Goal: Task Accomplishment & Management: Use online tool/utility

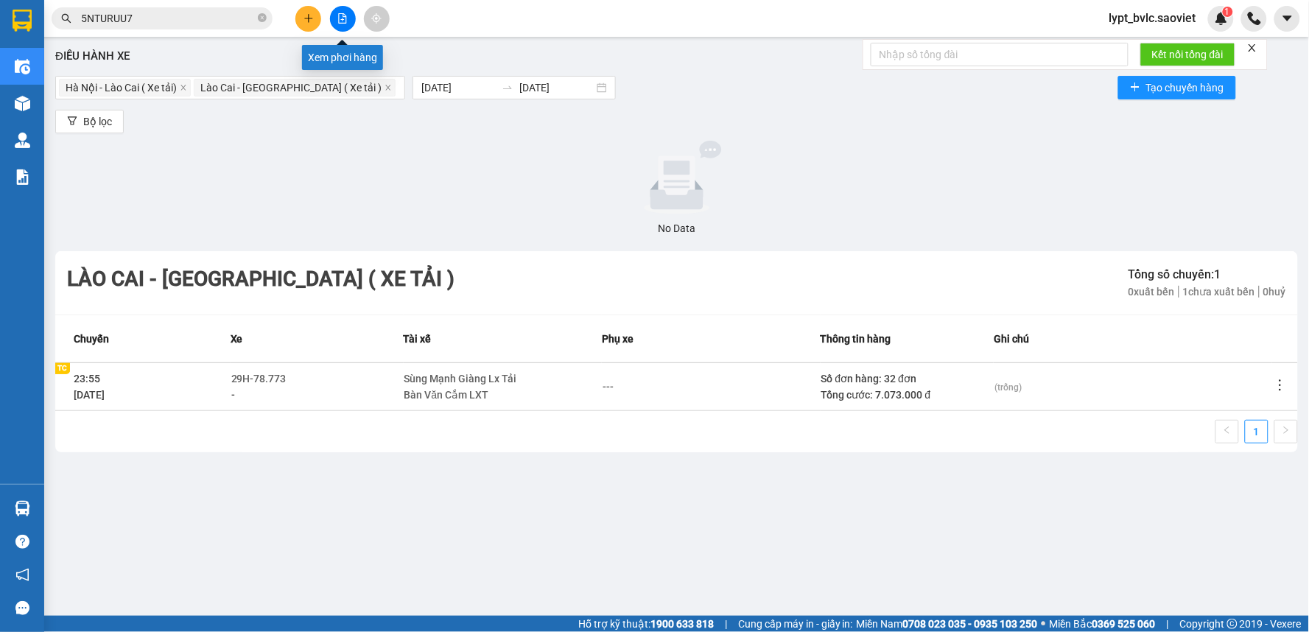
click at [336, 18] on button at bounding box center [343, 19] width 26 height 26
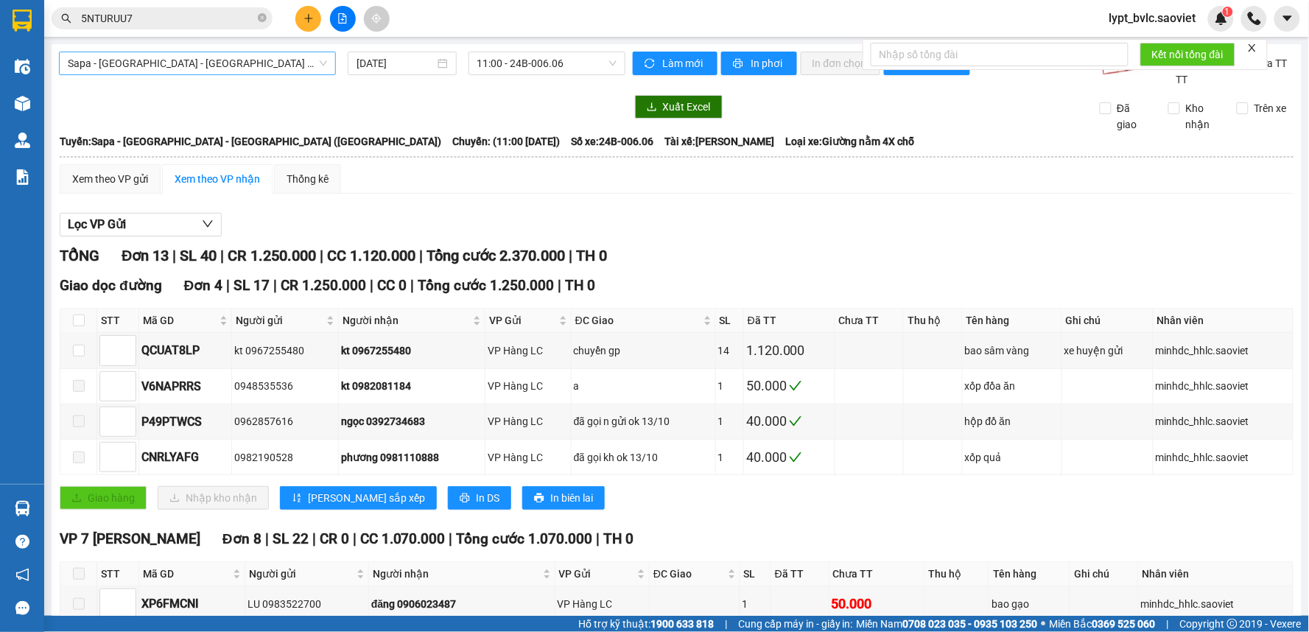
click at [265, 68] on span "Sapa - [GEOGRAPHIC_DATA] - [GEOGRAPHIC_DATA] ([GEOGRAPHIC_DATA])" at bounding box center [197, 63] width 259 height 22
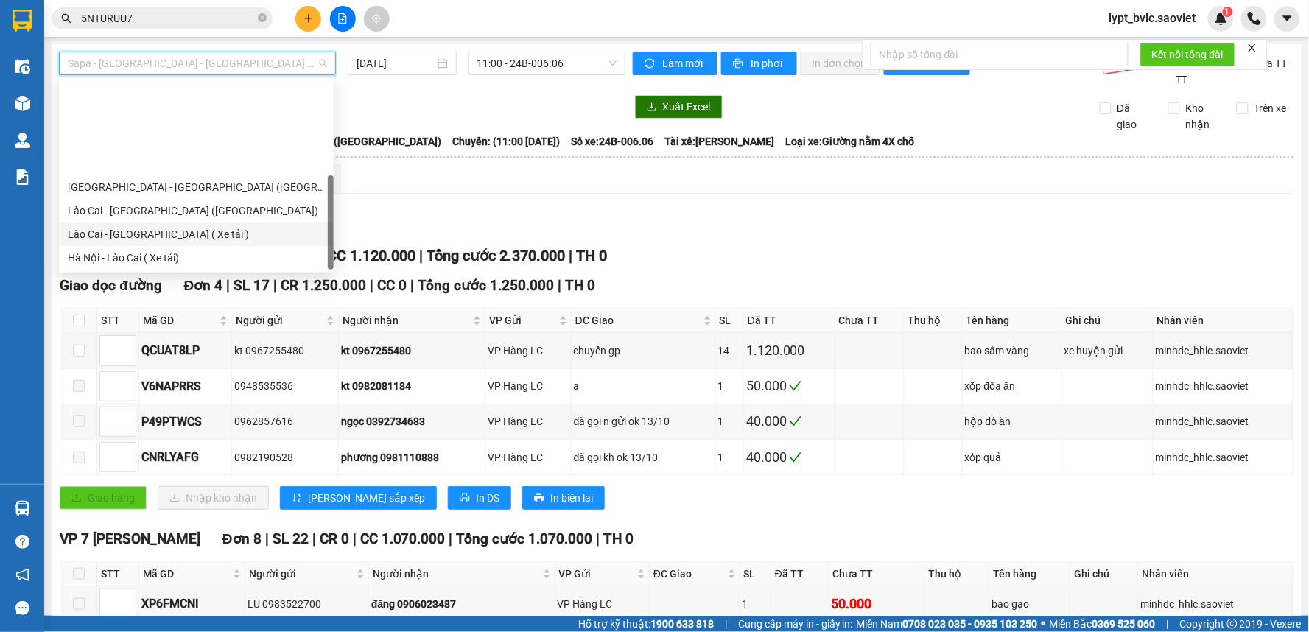
scroll to position [118, 0]
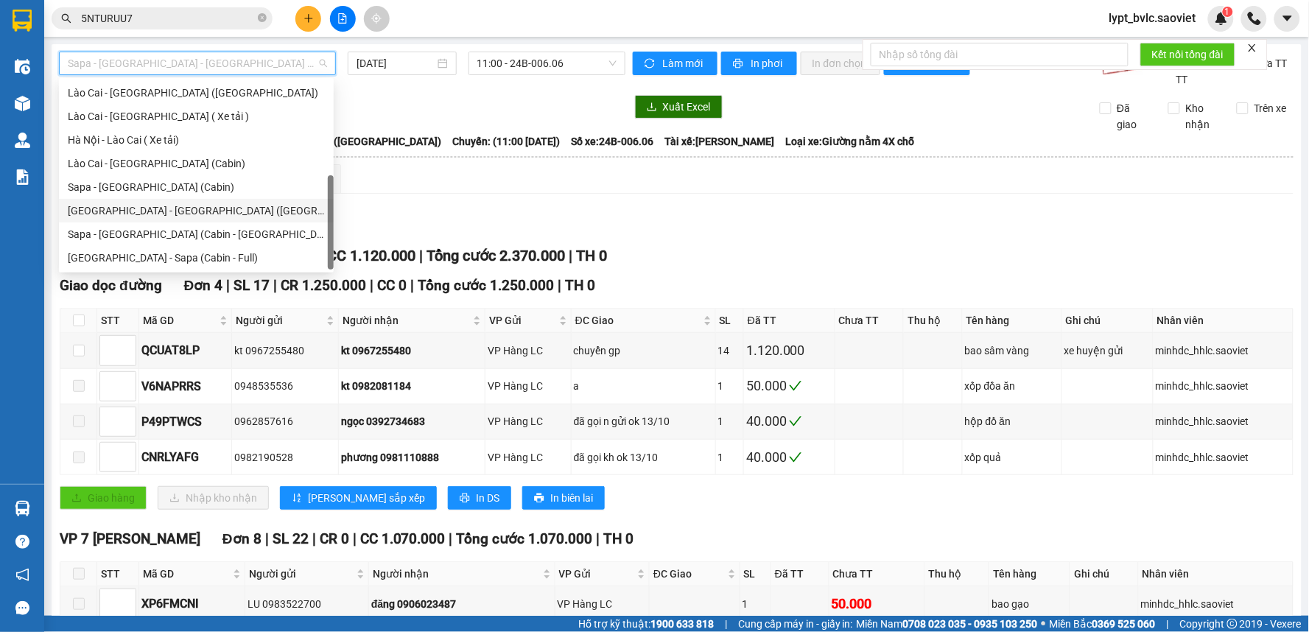
click at [160, 214] on div "[GEOGRAPHIC_DATA] - [GEOGRAPHIC_DATA] ([GEOGRAPHIC_DATA])" at bounding box center [196, 211] width 257 height 16
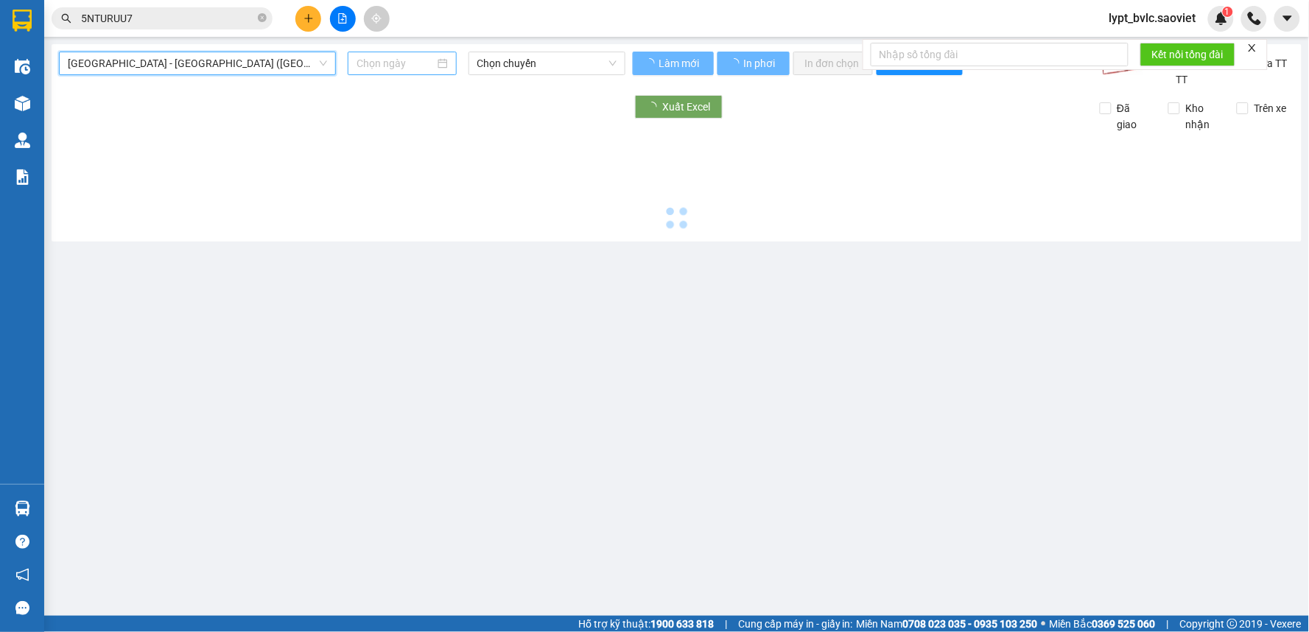
type input "[DATE]"
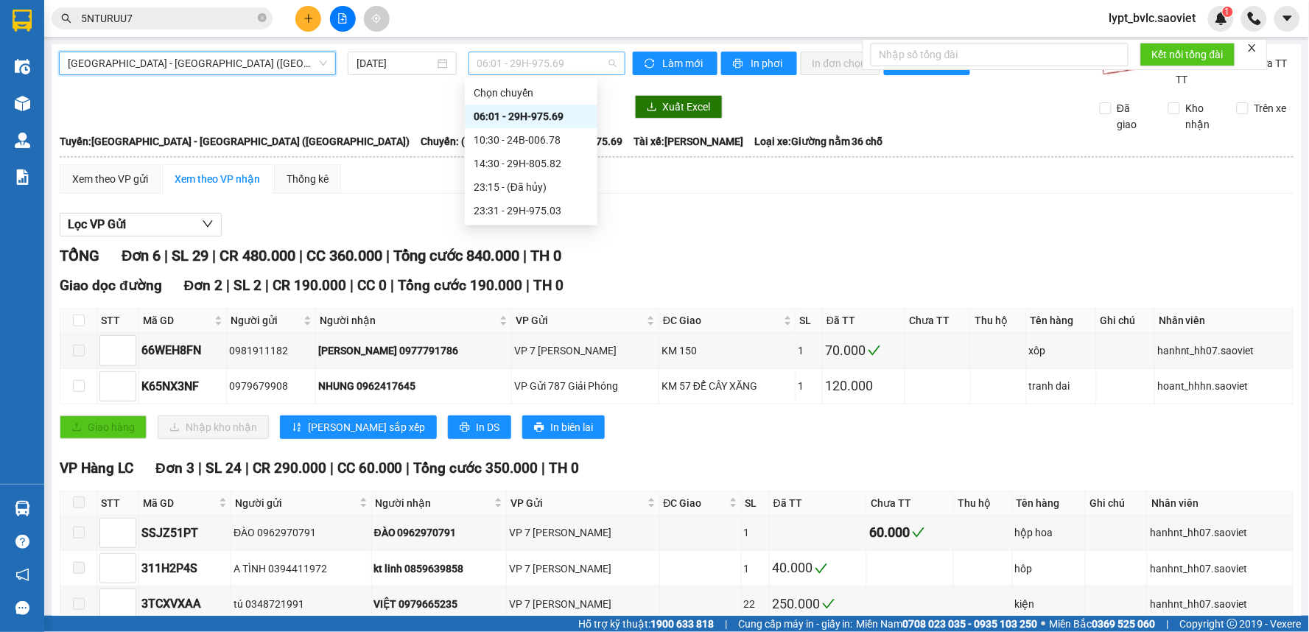
click at [538, 63] on span "06:01 - 29H-975.69" at bounding box center [546, 63] width 139 height 22
click at [521, 160] on div "14:30 - 29H-805.82" at bounding box center [531, 163] width 115 height 16
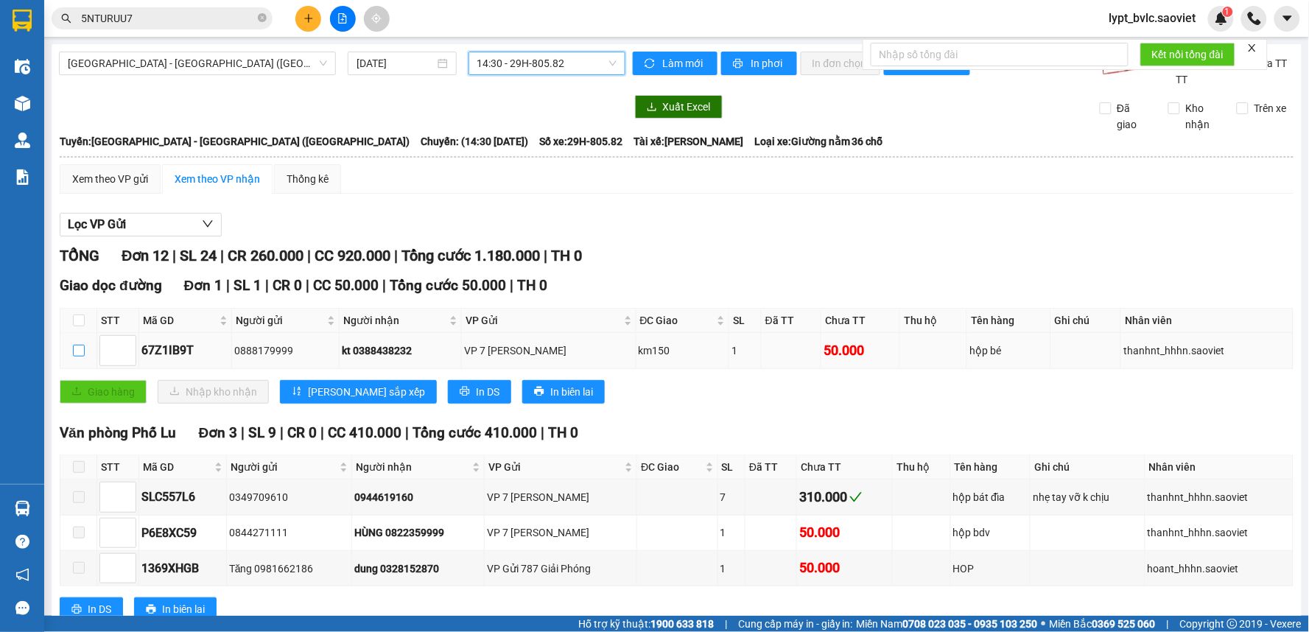
click at [73, 351] on input "checkbox" at bounding box center [79, 351] width 12 height 12
checkbox input "true"
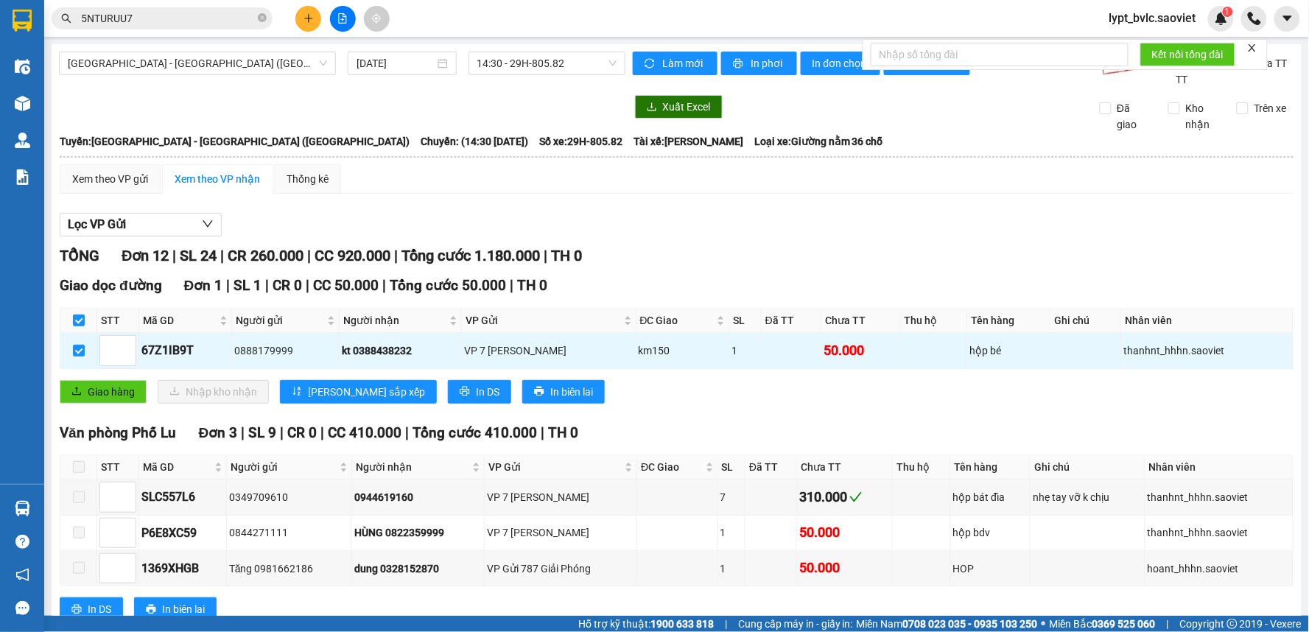
click at [128, 411] on div "Giao dọc đường Đơn 1 | SL 1 | CR 0 | CC 50.000 | Tổng cước 50.000 | TH 0 STT Mã…" at bounding box center [677, 344] width 1234 height 139
click at [134, 396] on span "Giao hàng" at bounding box center [111, 392] width 47 height 16
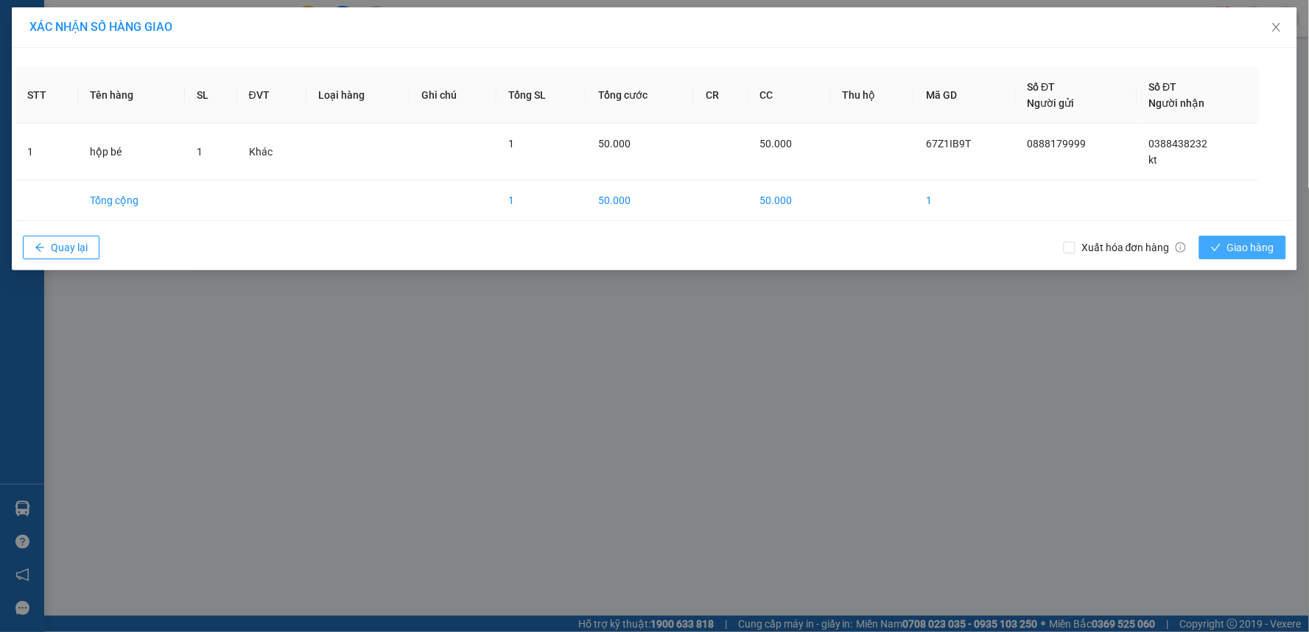
click at [1273, 245] on span "Giao hàng" at bounding box center [1250, 247] width 47 height 16
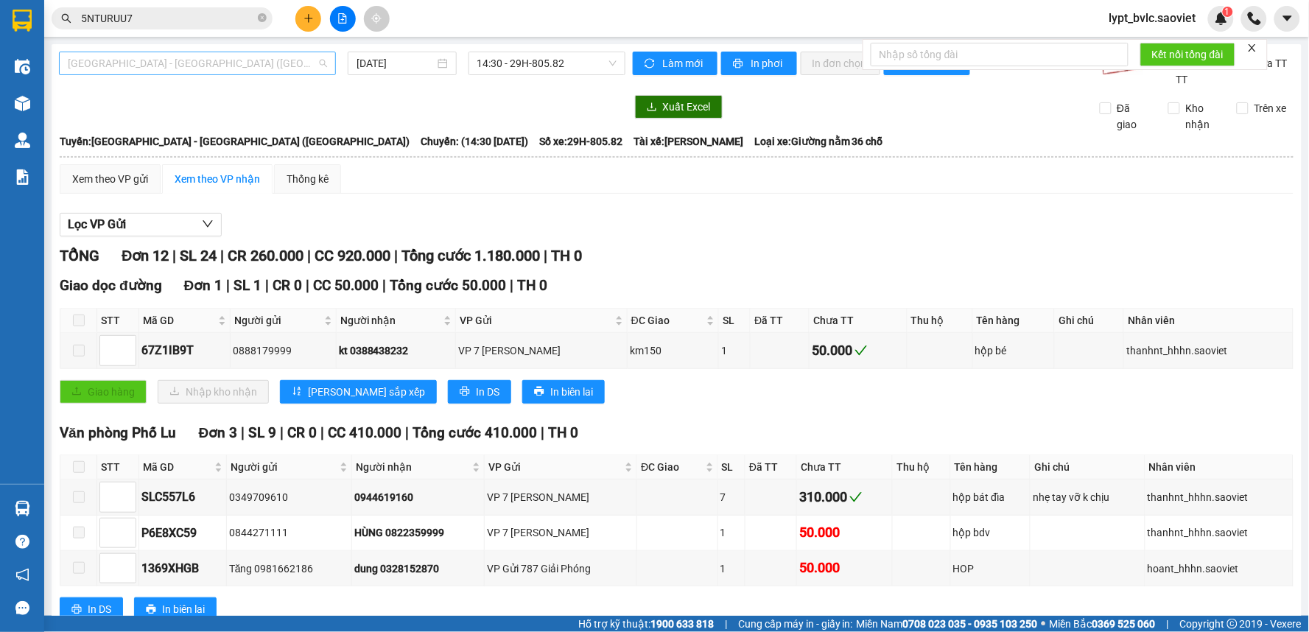
click at [221, 66] on span "[GEOGRAPHIC_DATA] - [GEOGRAPHIC_DATA] ([GEOGRAPHIC_DATA])" at bounding box center [197, 63] width 259 height 22
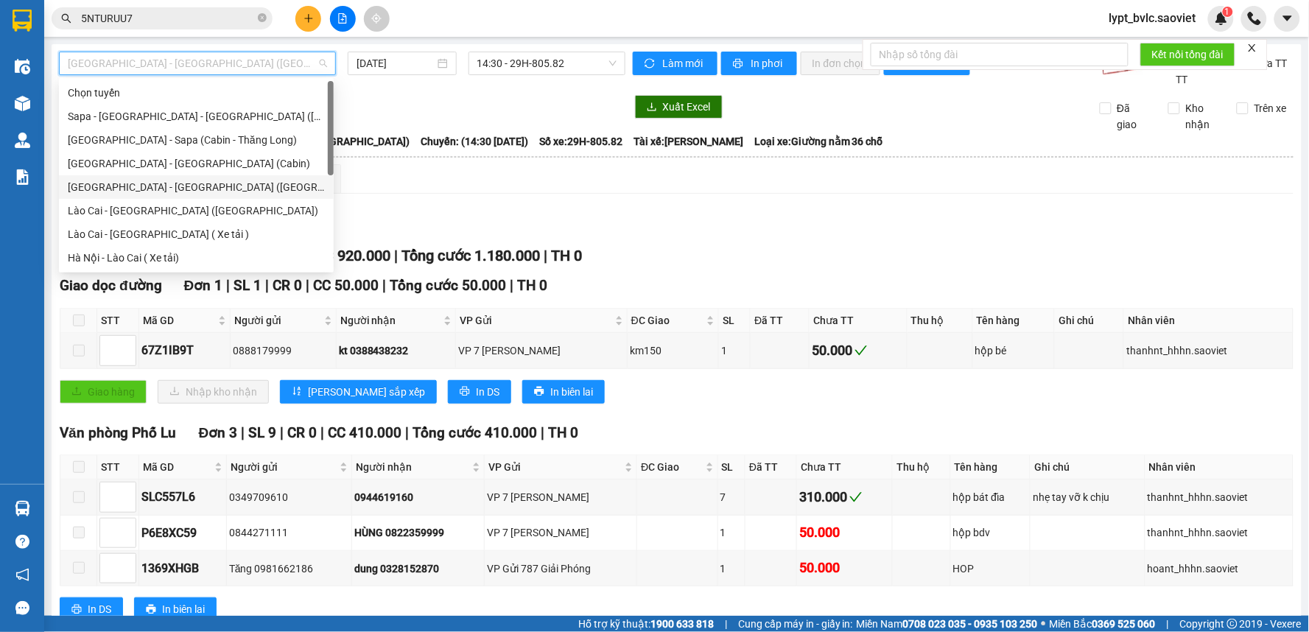
click at [183, 183] on div "[GEOGRAPHIC_DATA] - [GEOGRAPHIC_DATA] ([GEOGRAPHIC_DATA])" at bounding box center [196, 187] width 257 height 16
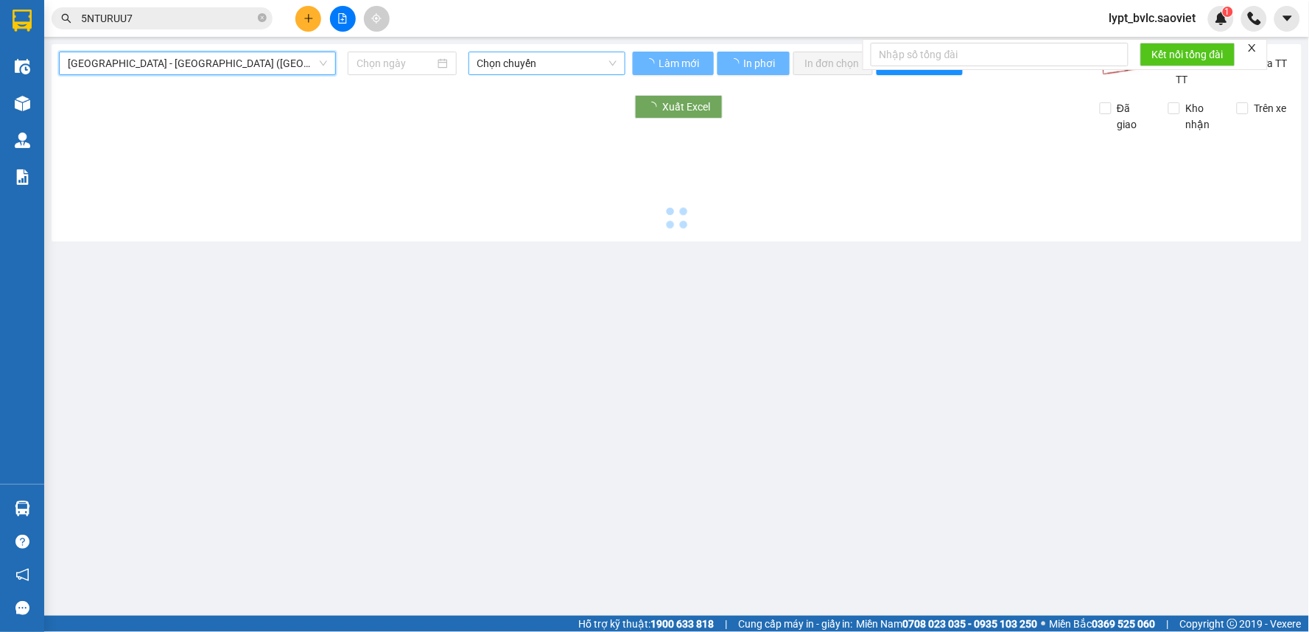
type input "[DATE]"
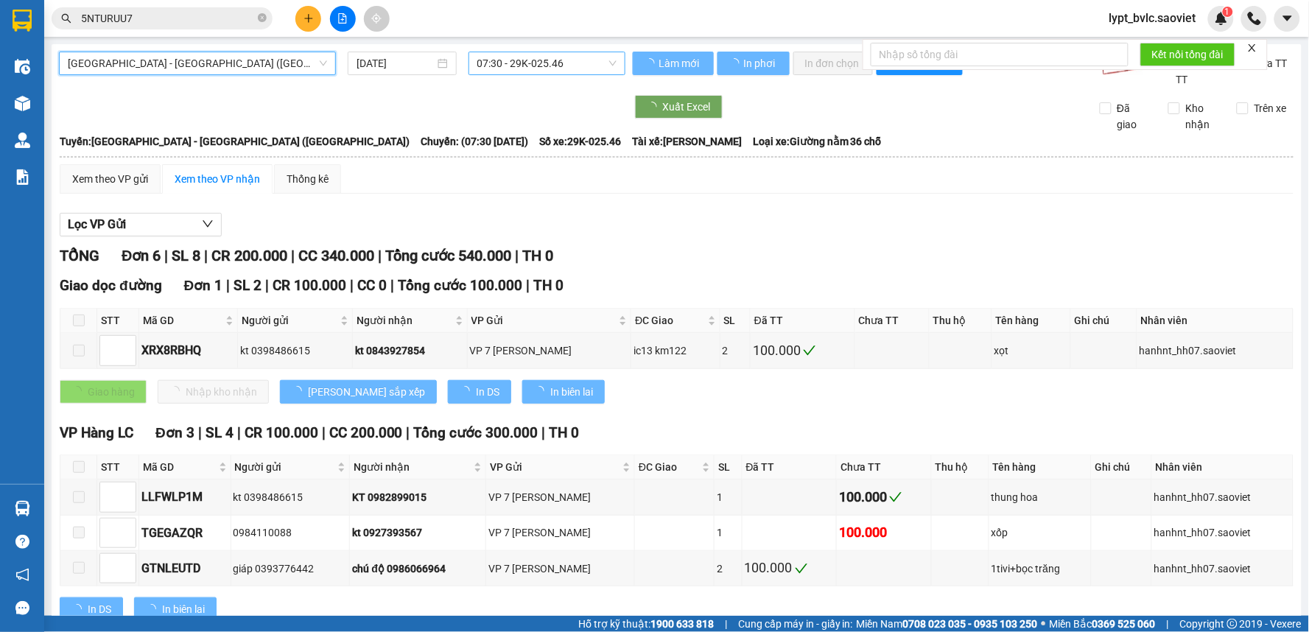
drag, startPoint x: 549, startPoint y: 63, endPoint x: 551, endPoint y: 71, distance: 8.4
click at [551, 65] on span "07:30 - 29K-025.46" at bounding box center [546, 63] width 139 height 22
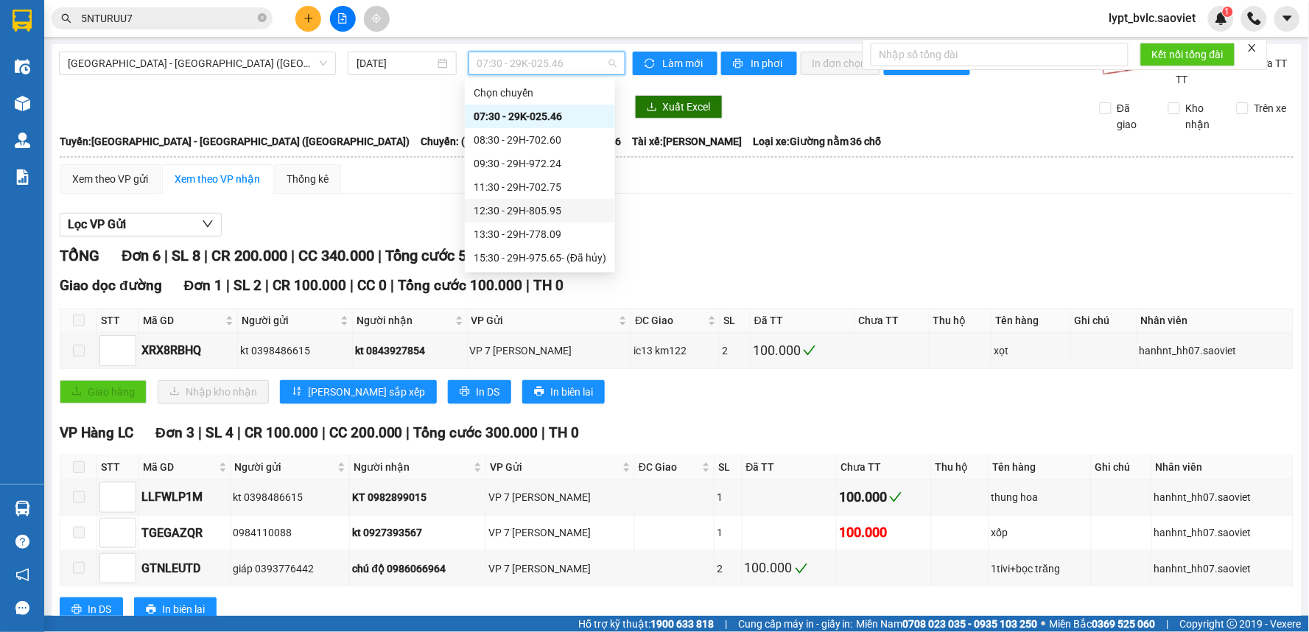
click at [538, 208] on div "12:30 - 29H-805.95" at bounding box center [540, 211] width 133 height 16
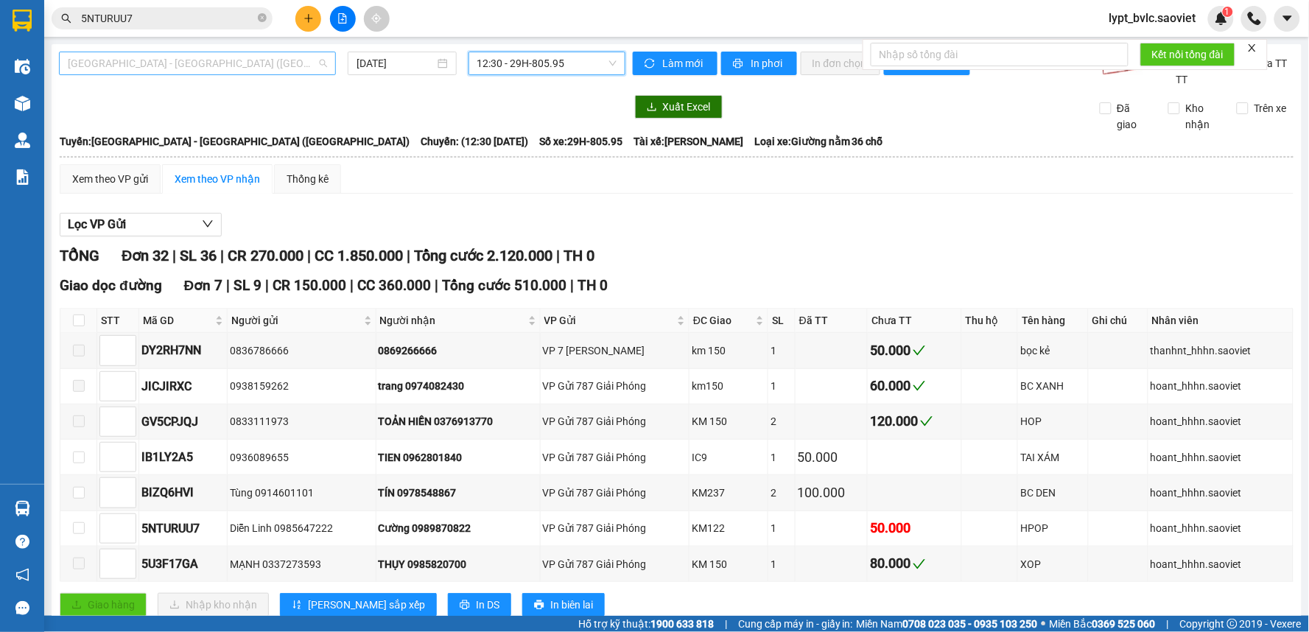
click at [242, 60] on span "[GEOGRAPHIC_DATA] - [GEOGRAPHIC_DATA] ([GEOGRAPHIC_DATA])" at bounding box center [197, 63] width 259 height 22
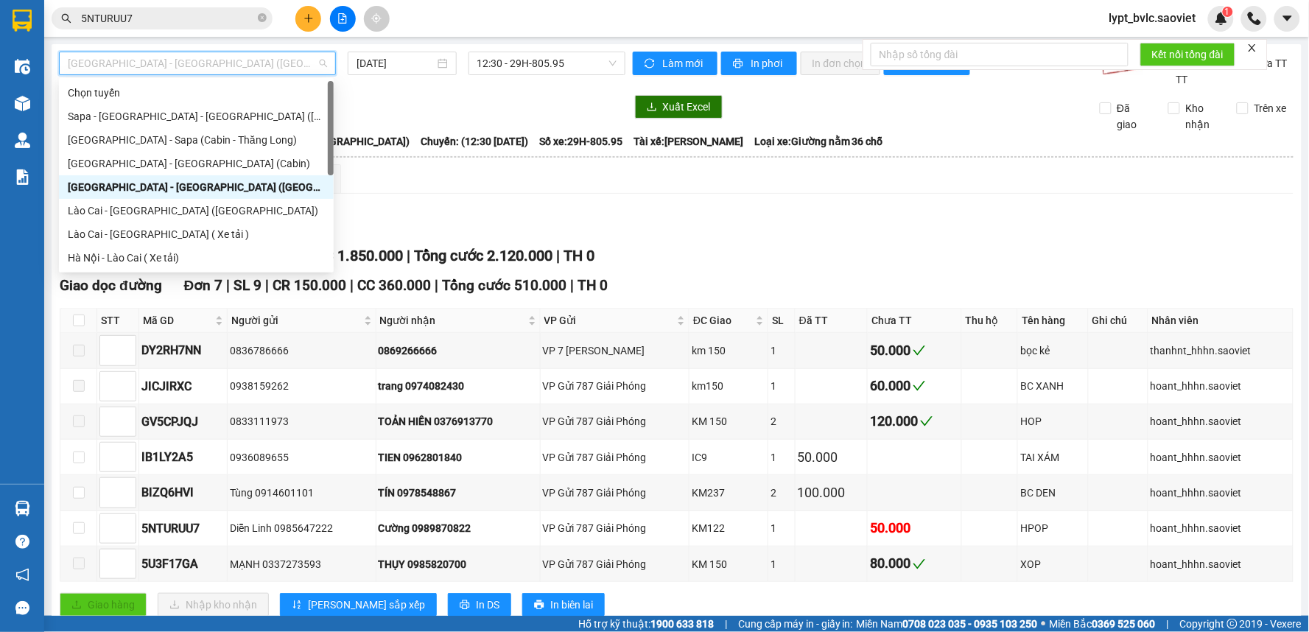
scroll to position [118, 0]
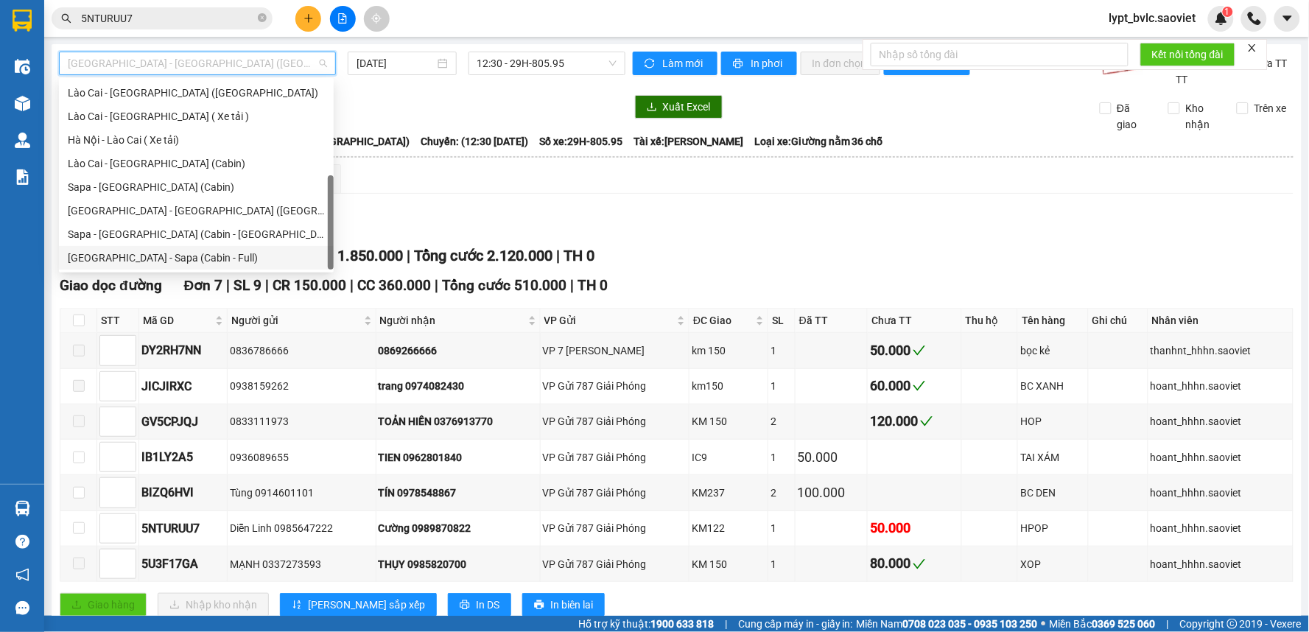
click at [184, 261] on div "[GEOGRAPHIC_DATA] - Sapa (Cabin - Full)" at bounding box center [196, 258] width 257 height 16
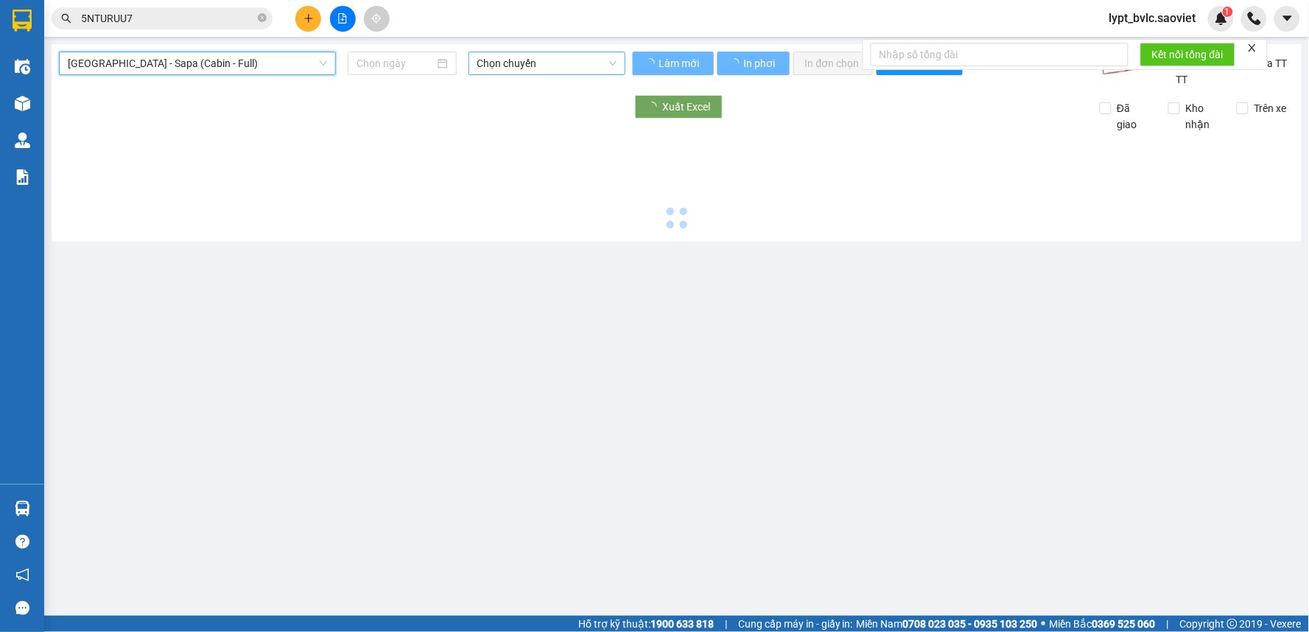
type input "[DATE]"
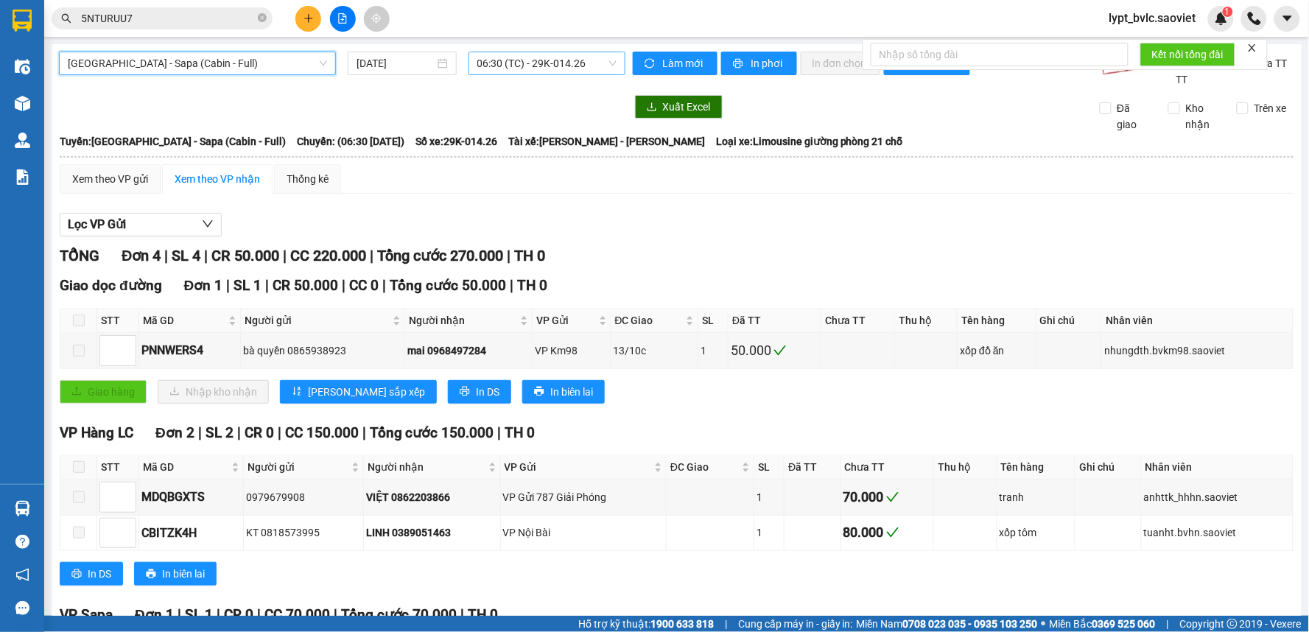
click at [528, 62] on span "06:30 (TC) - 29K-014.26" at bounding box center [546, 63] width 139 height 22
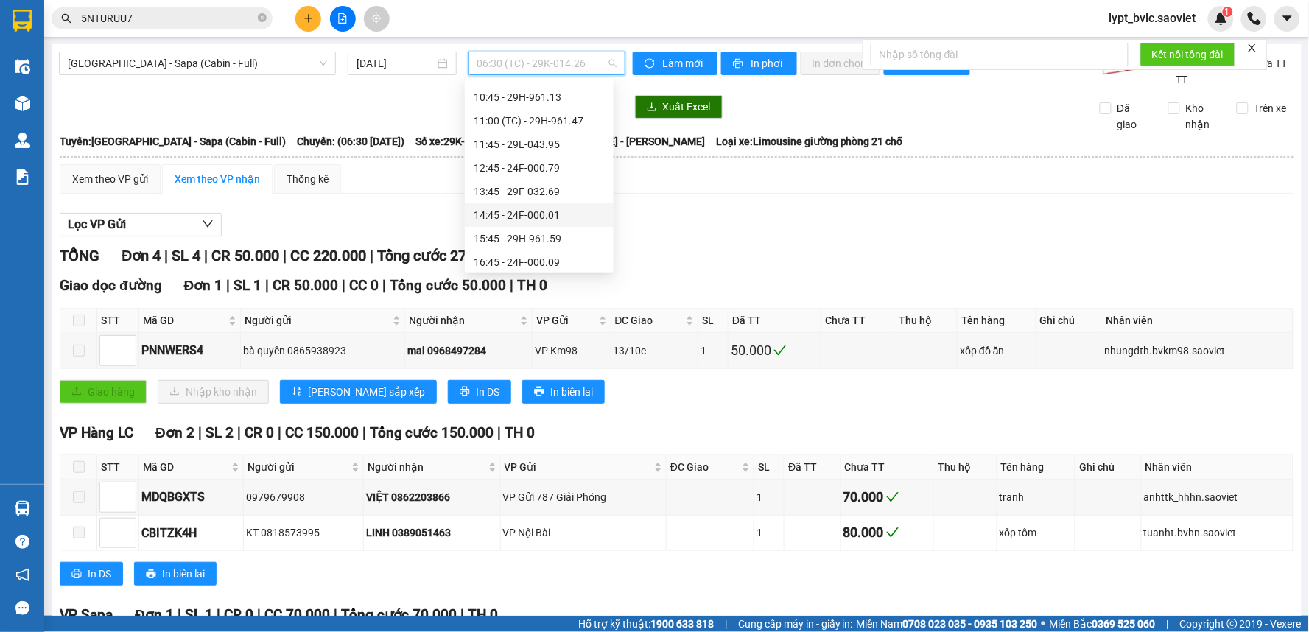
scroll to position [164, 0]
click at [545, 162] on div "13:45 - 29F-032.69" at bounding box center [539, 165] width 131 height 16
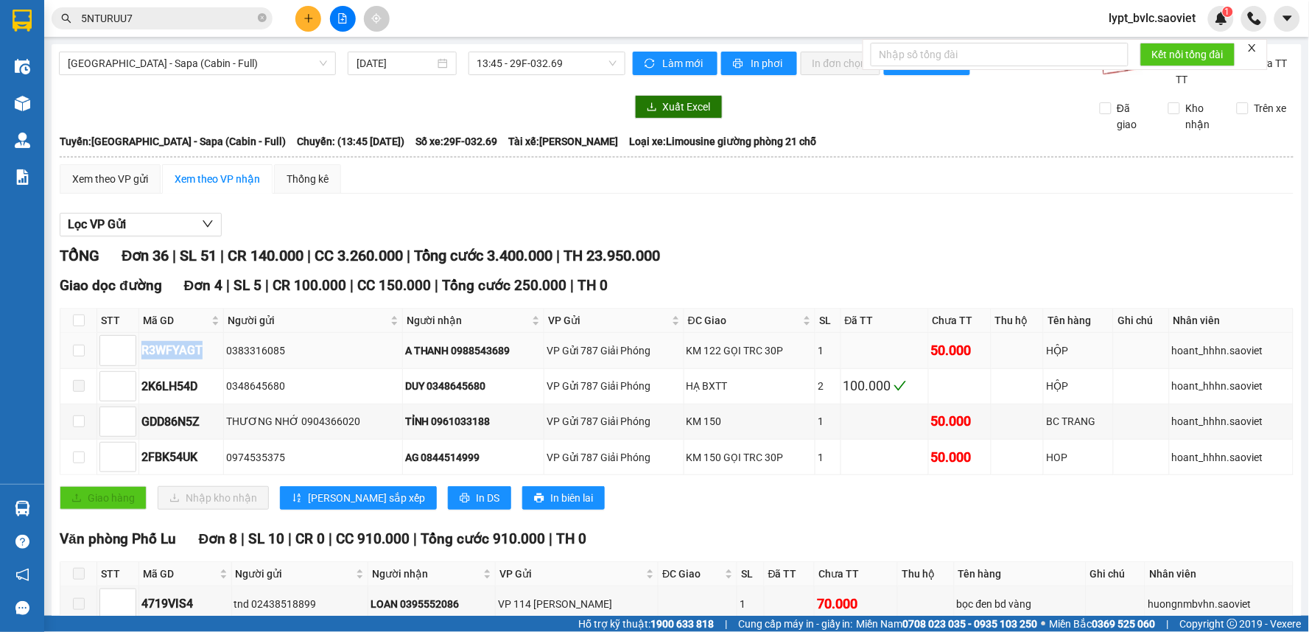
drag, startPoint x: 208, startPoint y: 352, endPoint x: 136, endPoint y: 366, distance: 74.2
click at [136, 366] on tr "R3WFYAGT 0383316085 A THANH 0988543689 VP Gửi 787 Giải Phóng KM 122 GỌI TRC 30P…" at bounding box center [676, 350] width 1233 height 35
copy tr "R3WFYAGT"
click at [262, 18] on icon "close-circle" at bounding box center [262, 17] width 9 height 9
click at [256, 21] on span at bounding box center [162, 18] width 221 height 22
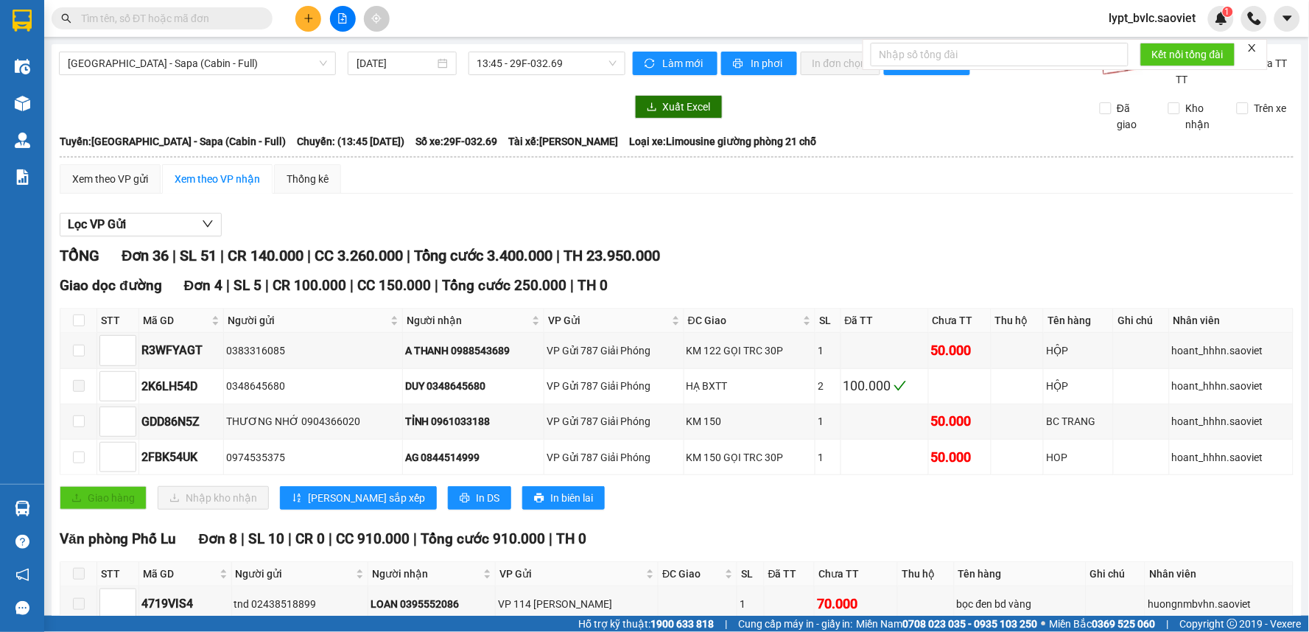
click at [210, 23] on input "text" at bounding box center [168, 18] width 174 height 16
paste input "R3WFYAGT"
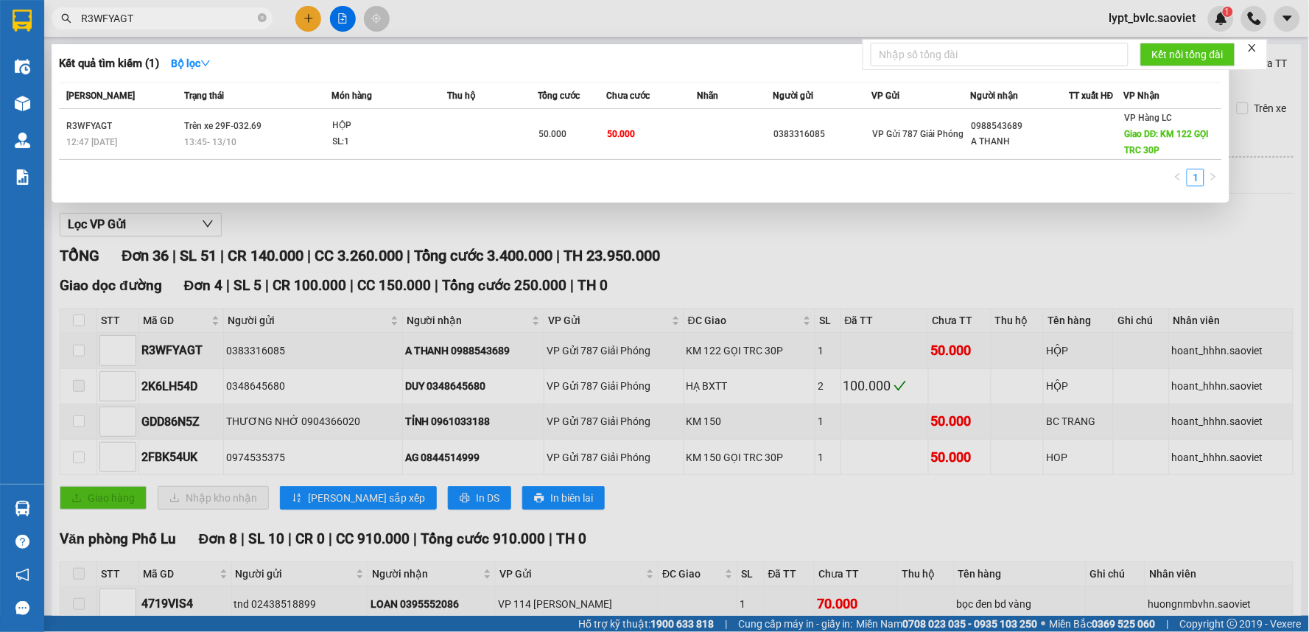
type input "R3WFYAGT"
click at [567, 121] on td "50.000" at bounding box center [572, 134] width 68 height 51
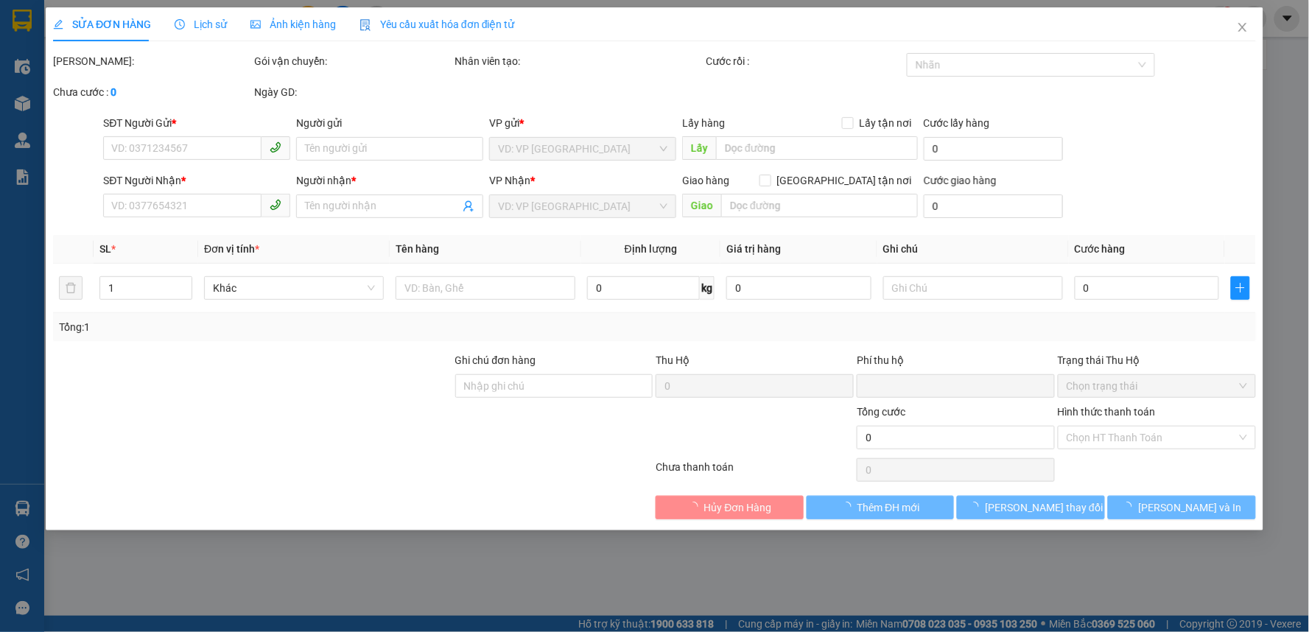
type input "0383316085"
type input "0988543689"
type input "A THANH"
type input "KM 122 GỌI TRC 30P"
type input "0"
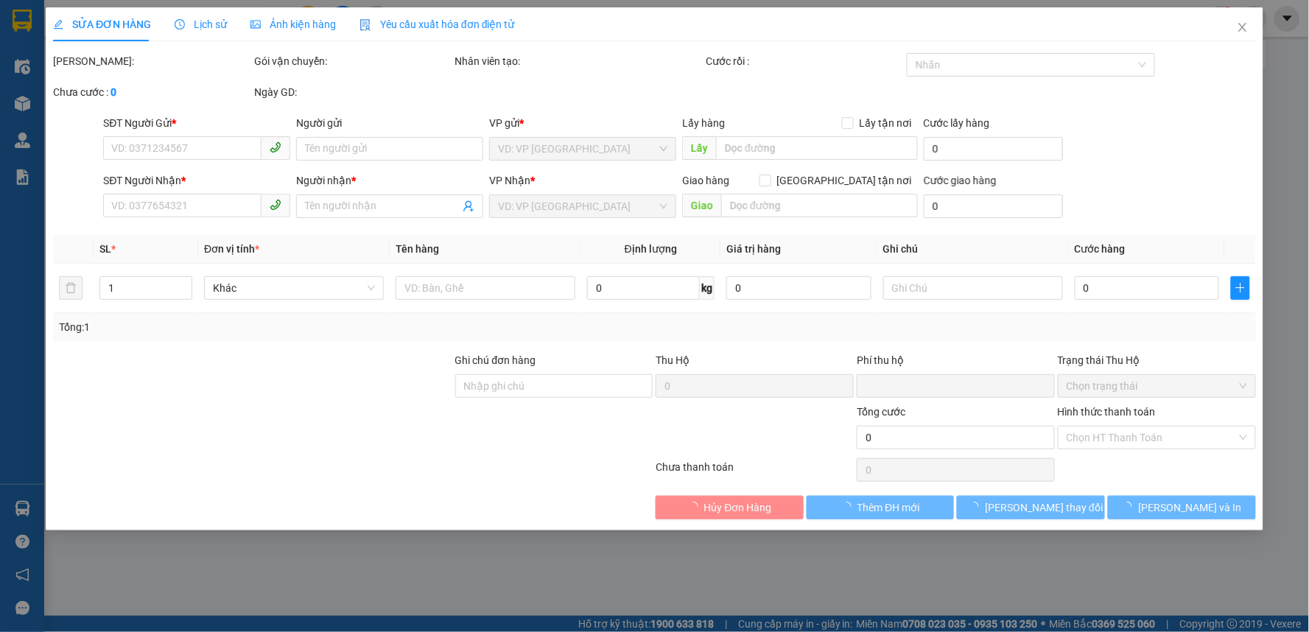
type input "50.000"
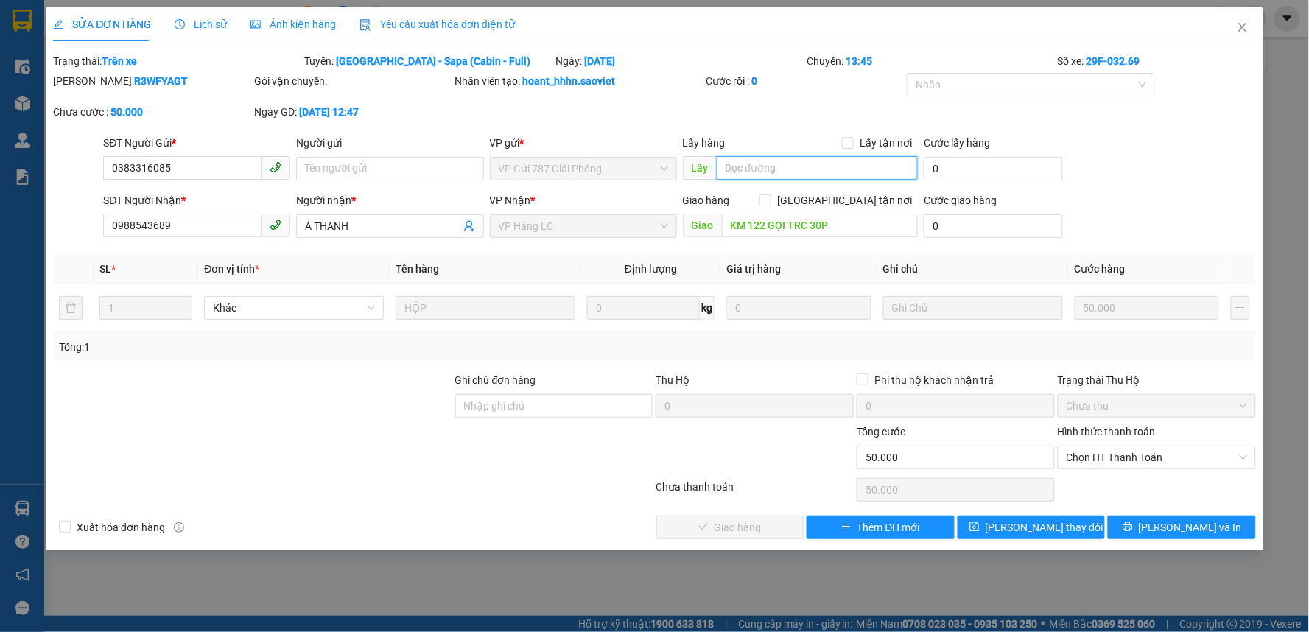
click at [788, 165] on input "text" at bounding box center [818, 168] width 202 height 24
type input "CHÍNH"
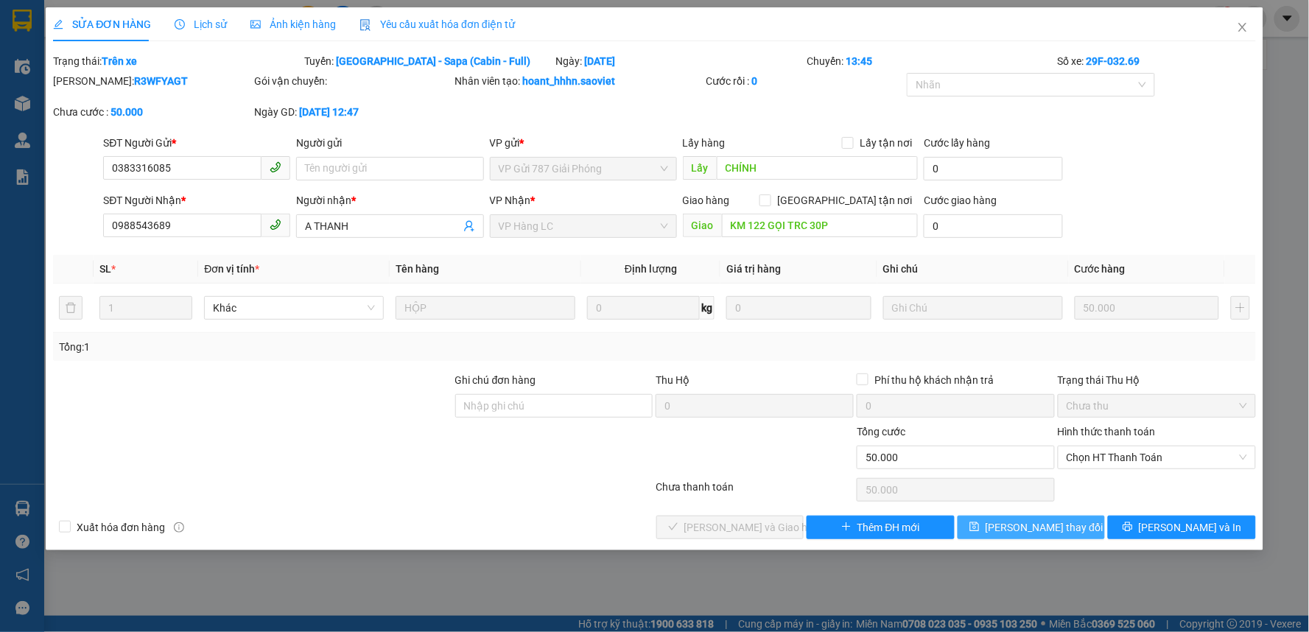
click at [1044, 527] on span "[PERSON_NAME] thay đổi" at bounding box center [1044, 527] width 118 height 16
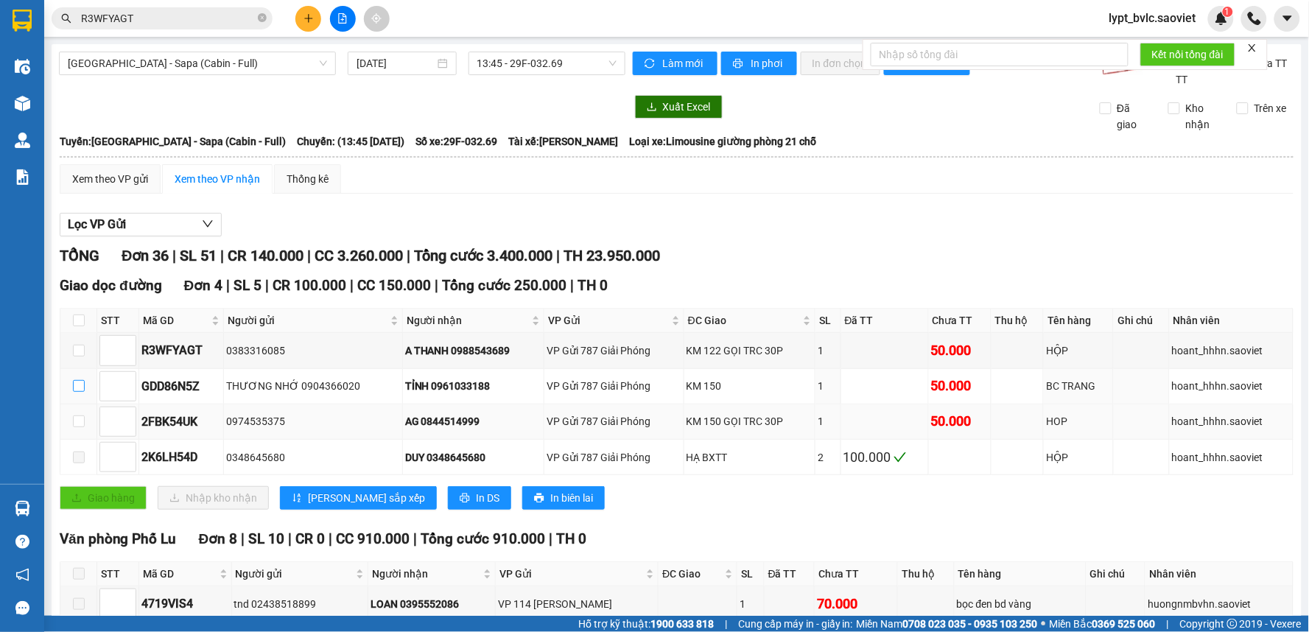
drag, startPoint x: 82, startPoint y: 387, endPoint x: 83, endPoint y: 407, distance: 19.9
click at [81, 387] on input "checkbox" at bounding box center [79, 386] width 12 height 12
checkbox input "true"
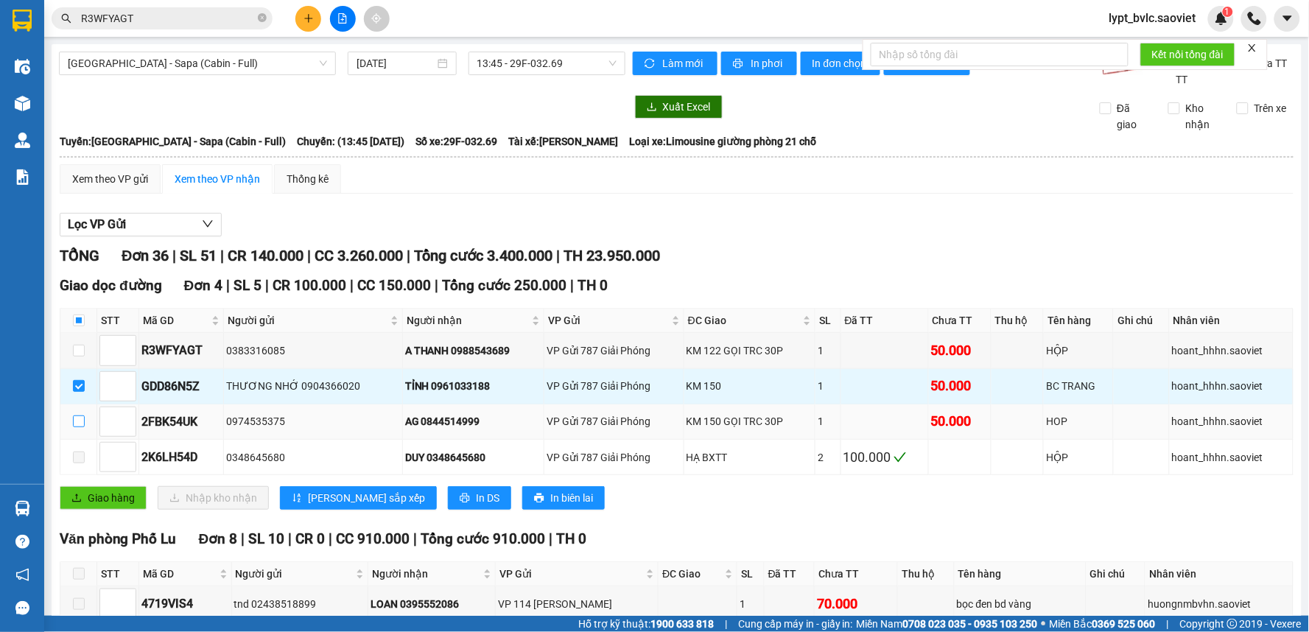
click at [82, 418] on input "checkbox" at bounding box center [79, 421] width 12 height 12
checkbox input "true"
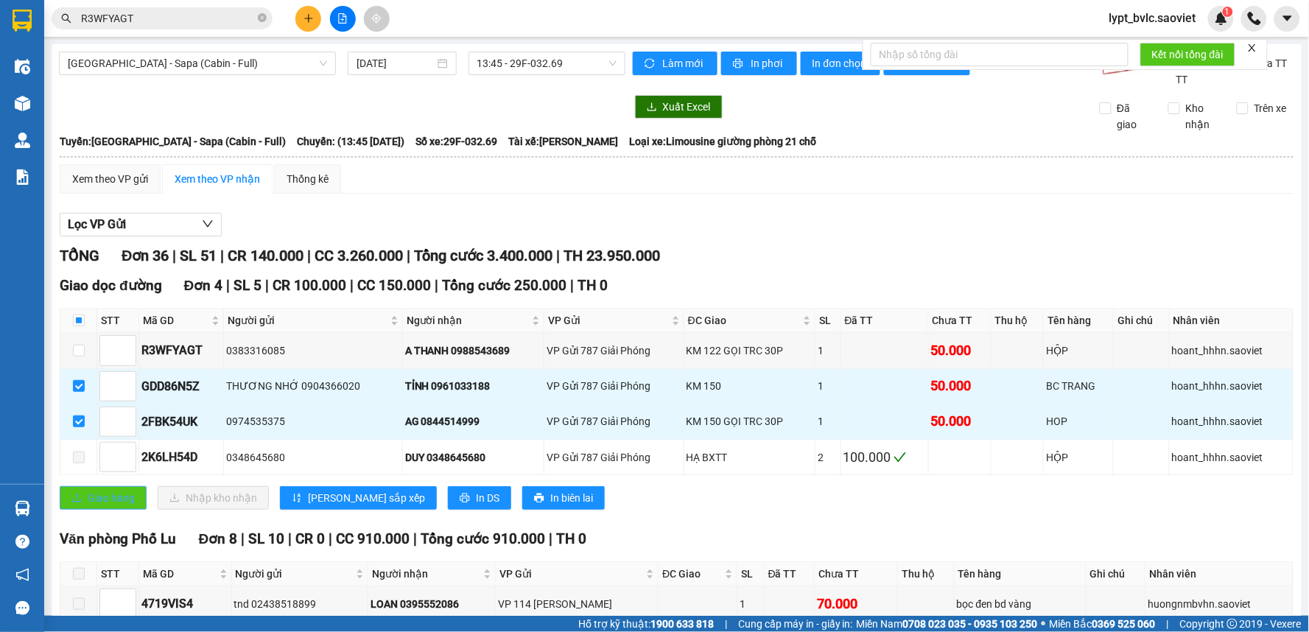
click at [115, 497] on span "Giao hàng" at bounding box center [111, 498] width 47 height 16
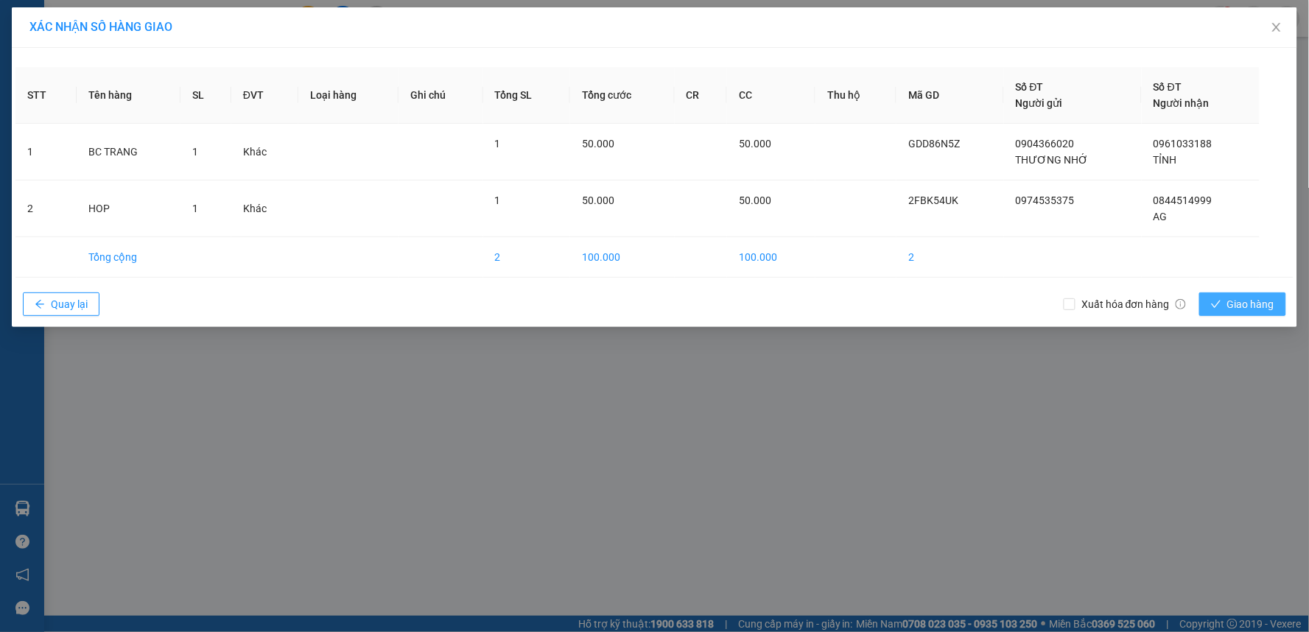
click at [1280, 297] on button "Giao hàng" at bounding box center [1242, 304] width 87 height 24
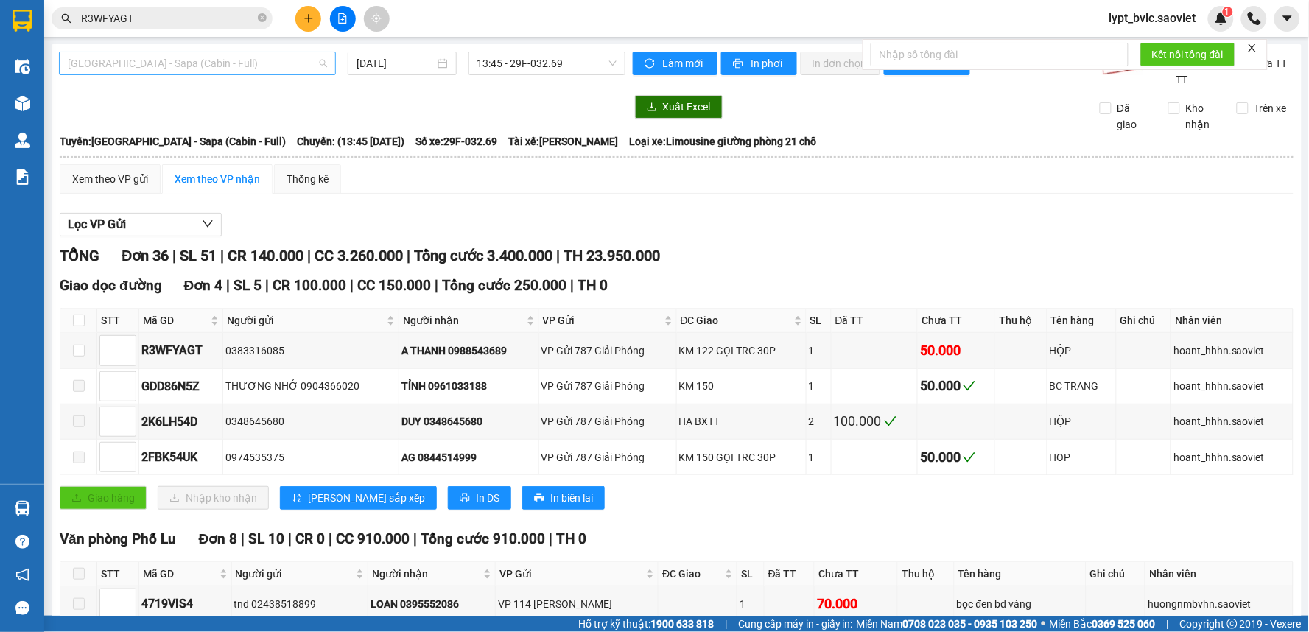
click at [170, 66] on span "[GEOGRAPHIC_DATA] - Sapa (Cabin - Full)" at bounding box center [197, 63] width 259 height 22
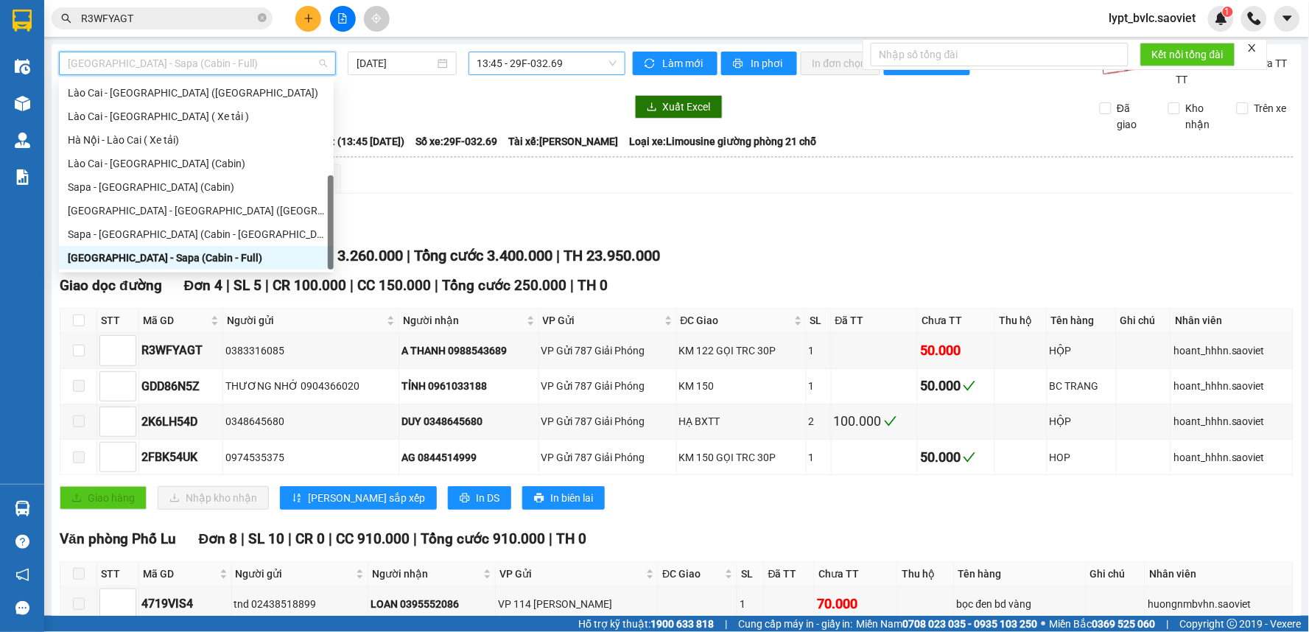
click at [555, 66] on span "13:45 - 29F-032.69" at bounding box center [546, 63] width 139 height 22
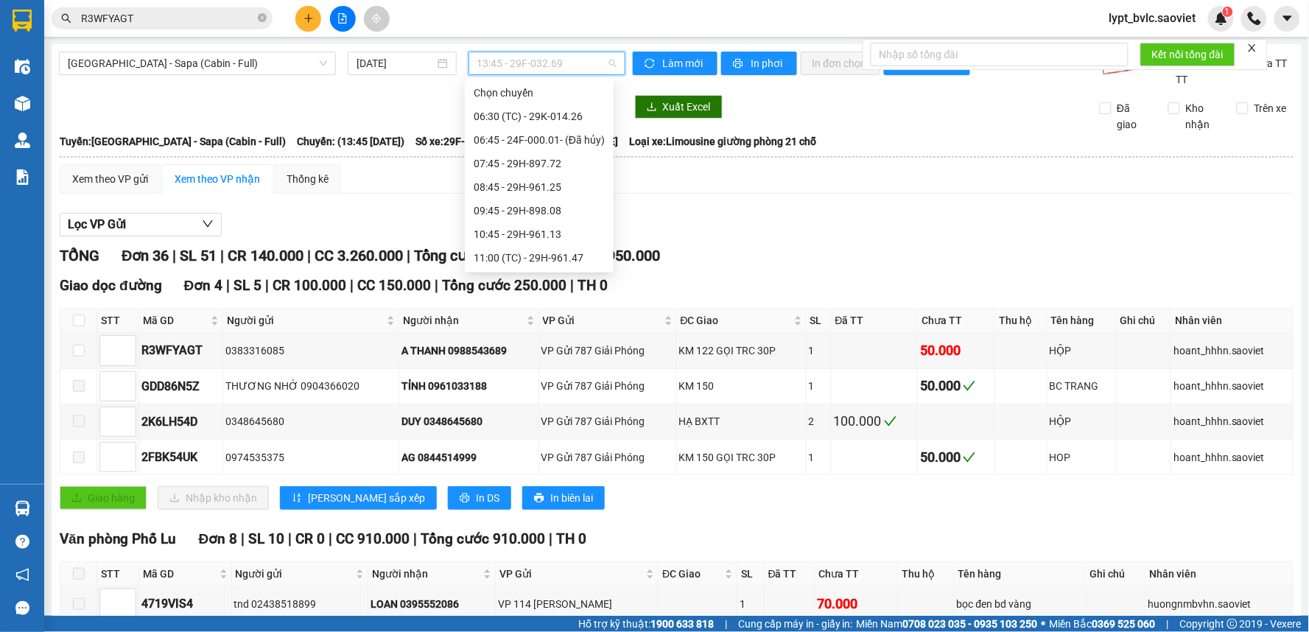
scroll to position [70, 0]
click at [501, 227] on div "12:45 - 24F-000.79" at bounding box center [539, 235] width 131 height 16
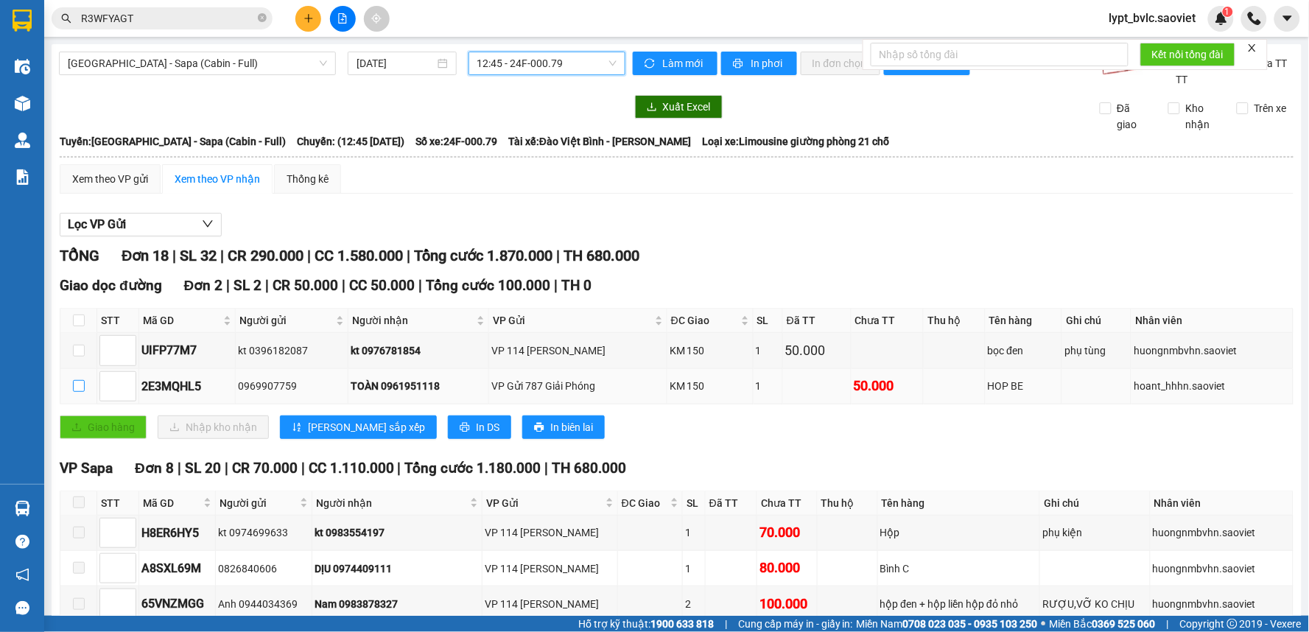
click at [84, 387] on input "checkbox" at bounding box center [79, 386] width 12 height 12
checkbox input "true"
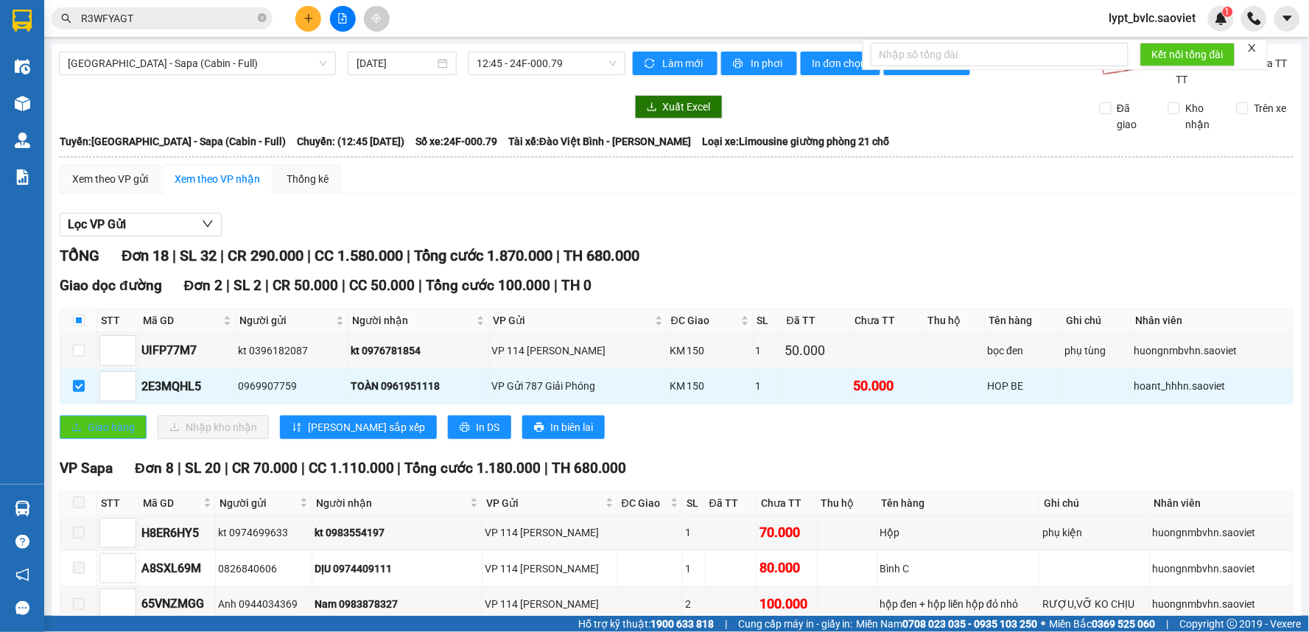
click at [130, 432] on span "Giao hàng" at bounding box center [111, 427] width 47 height 16
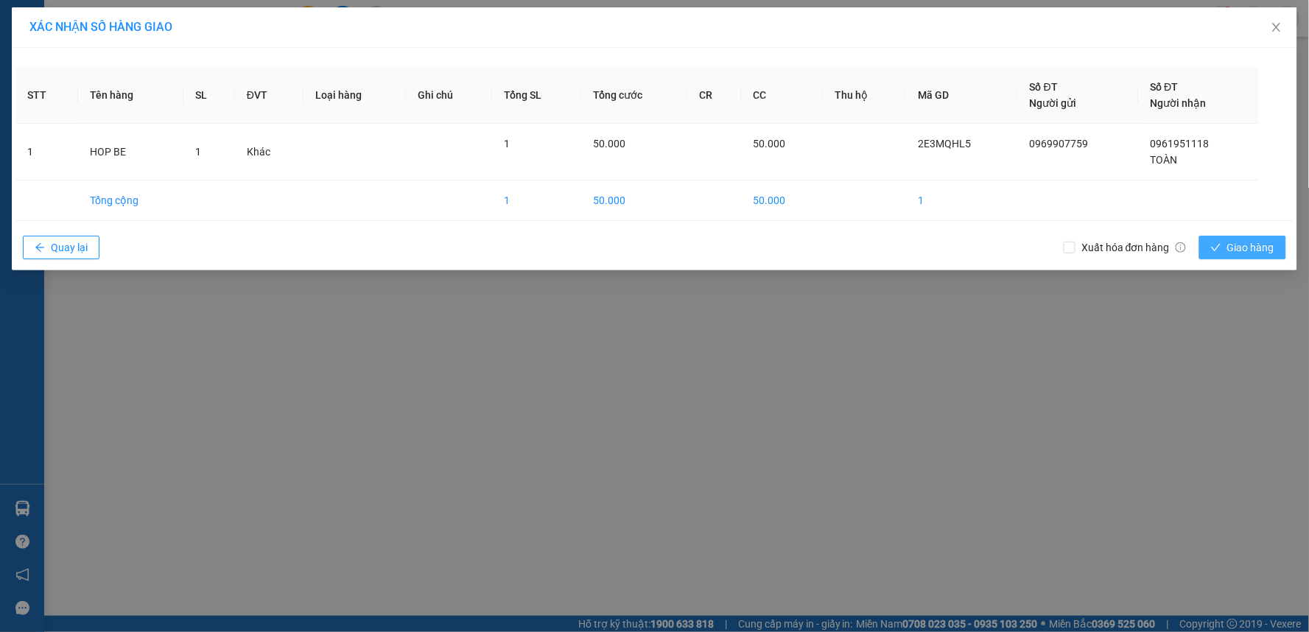
click at [1265, 253] on span "Giao hàng" at bounding box center [1250, 247] width 47 height 16
